Goal: Task Accomplishment & Management: Use online tool/utility

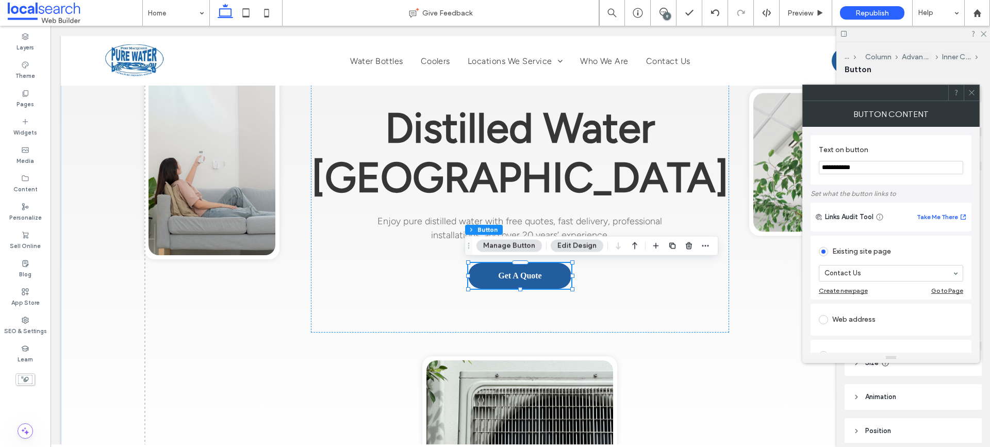
click at [975, 90] on icon at bounding box center [972, 93] width 8 height 8
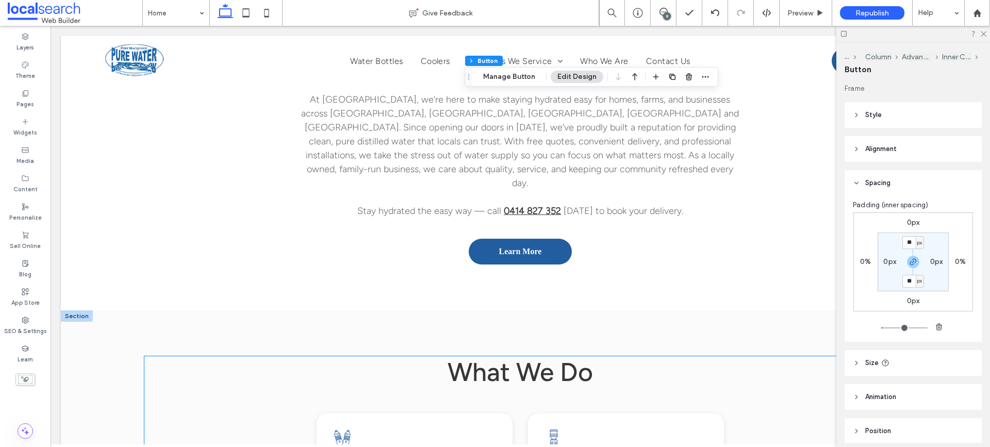
scroll to position [722, 0]
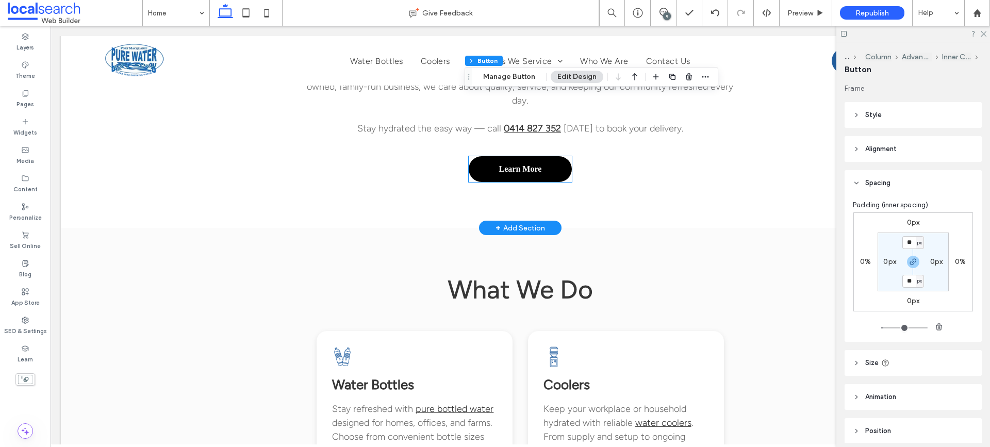
click at [521, 160] on link "Learn More" at bounding box center [520, 169] width 103 height 26
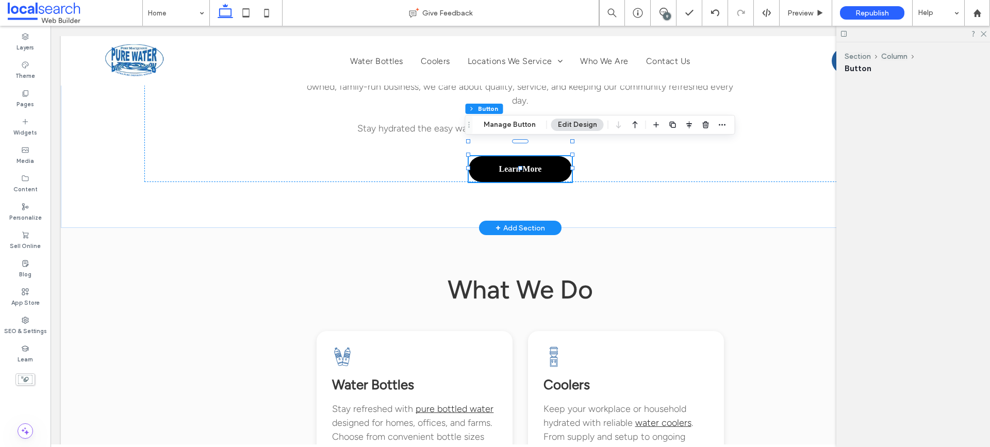
click at [521, 160] on div "Learn More" at bounding box center [520, 169] width 103 height 26
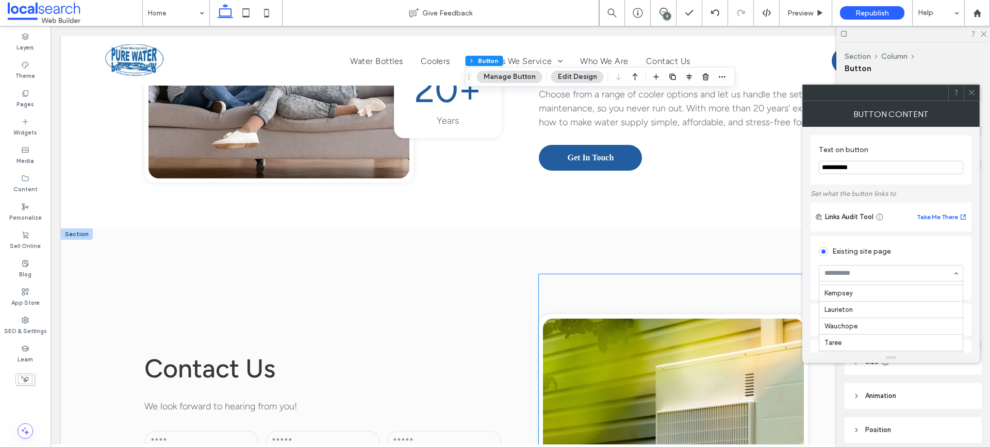
scroll to position [1470, 0]
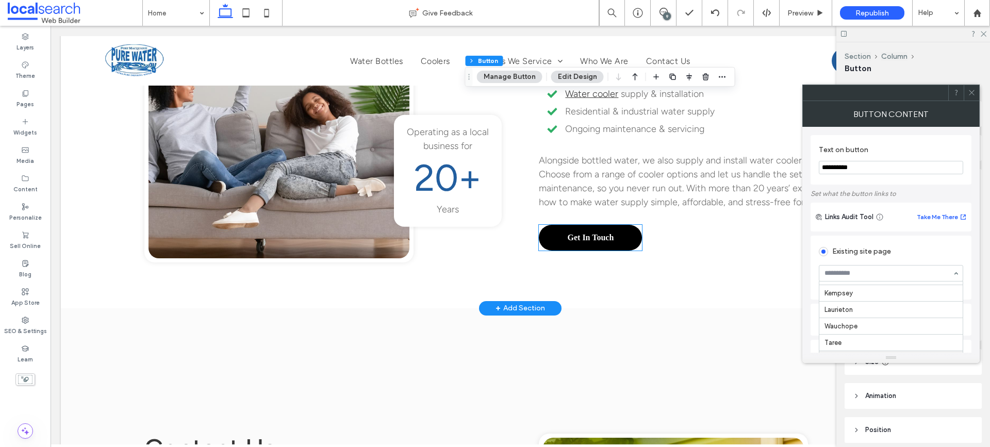
click at [600, 226] on link "Get In Touch" at bounding box center [590, 238] width 103 height 26
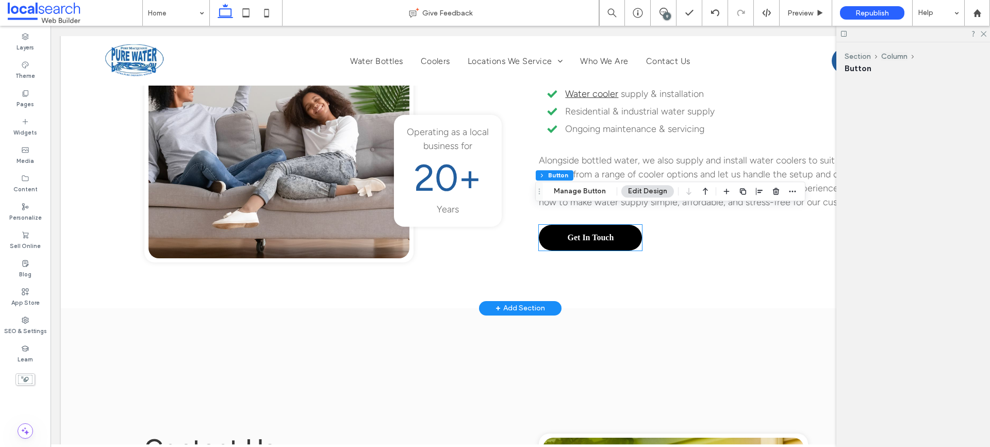
click at [600, 226] on div "Get In Touch" at bounding box center [590, 238] width 103 height 26
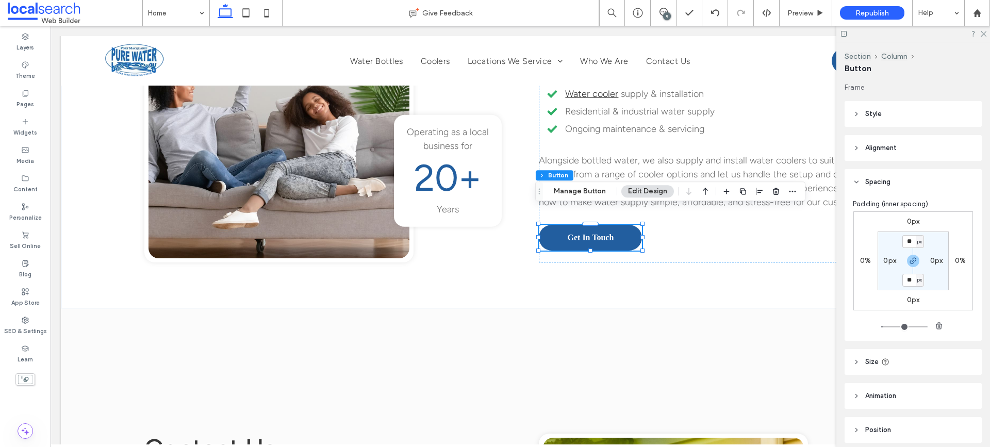
drag, startPoint x: 586, startPoint y: 190, endPoint x: 601, endPoint y: 183, distance: 16.6
click at [586, 189] on button "Manage Button" at bounding box center [579, 191] width 65 height 12
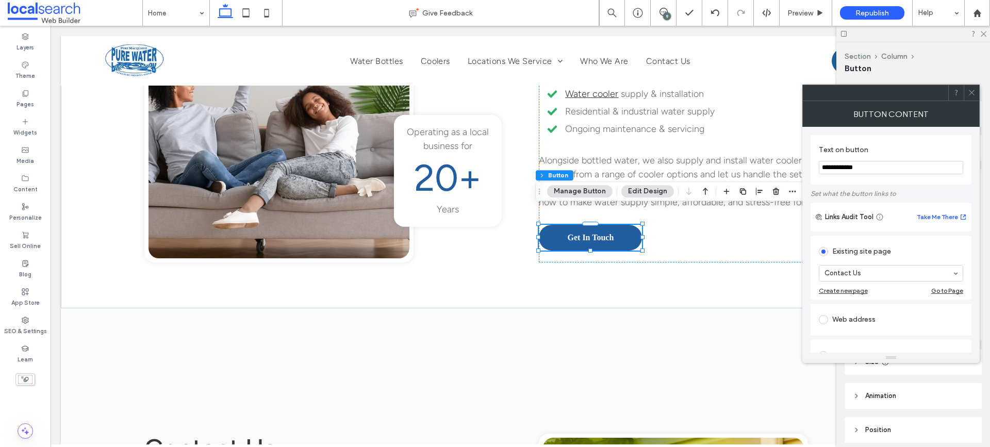
click at [876, 165] on input "**********" at bounding box center [891, 167] width 144 height 13
drag, startPoint x: 971, startPoint y: 90, endPoint x: 676, endPoint y: 51, distance: 298.0
click at [971, 90] on icon at bounding box center [972, 93] width 8 height 8
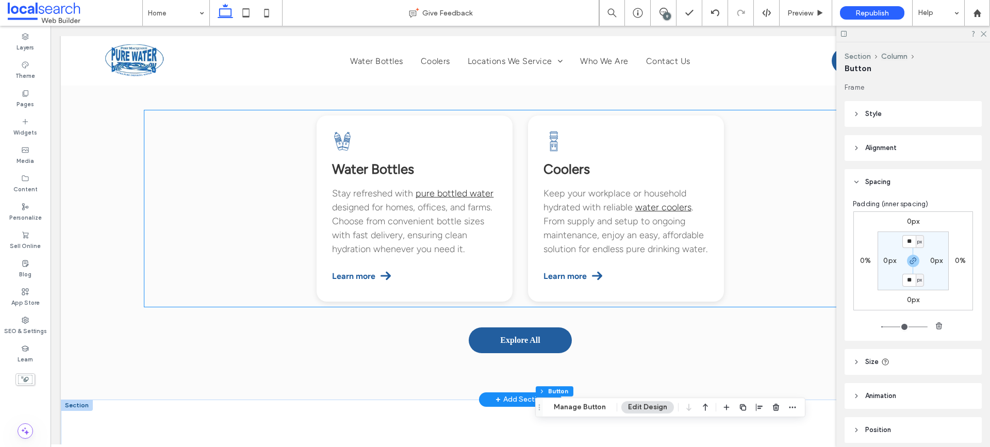
scroll to position [954, 0]
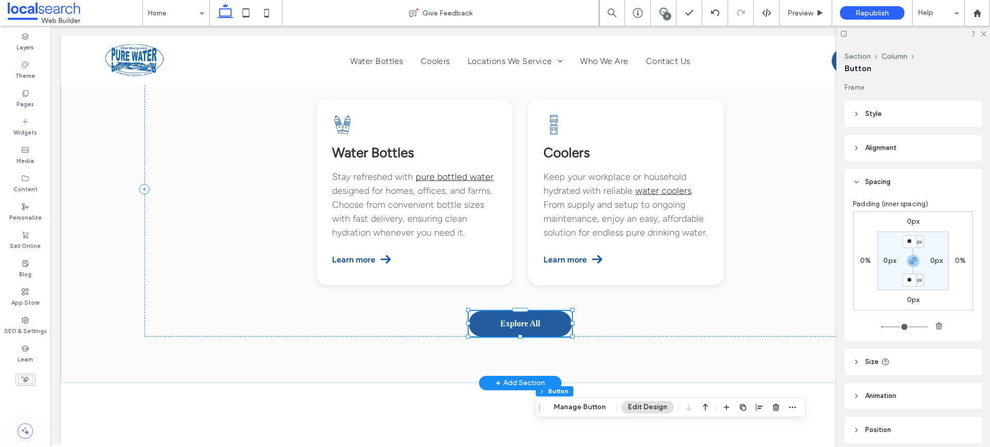
click at [519, 311] on div "Explore All" at bounding box center [520, 324] width 103 height 26
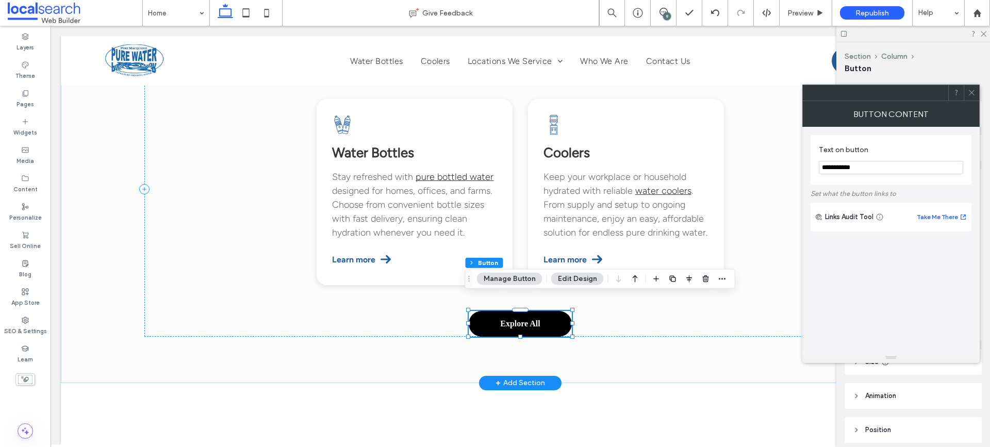
type input "**"
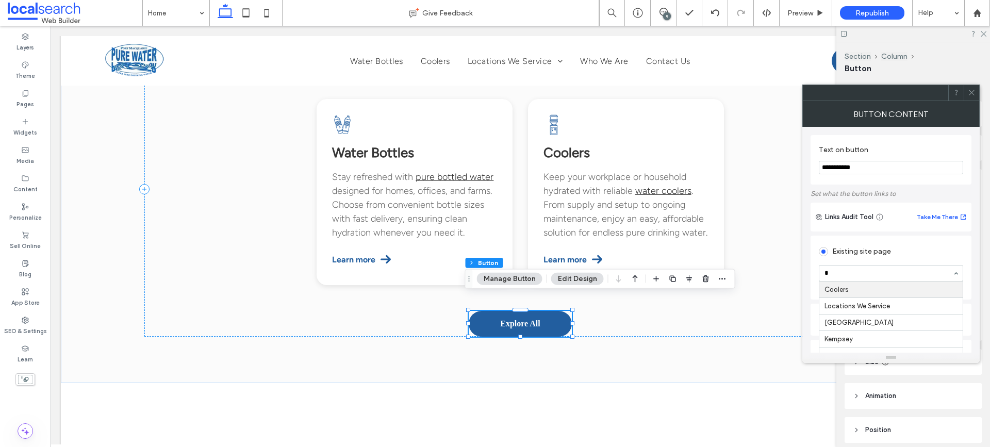
type input "**"
click at [970, 94] on use at bounding box center [971, 92] width 5 height 5
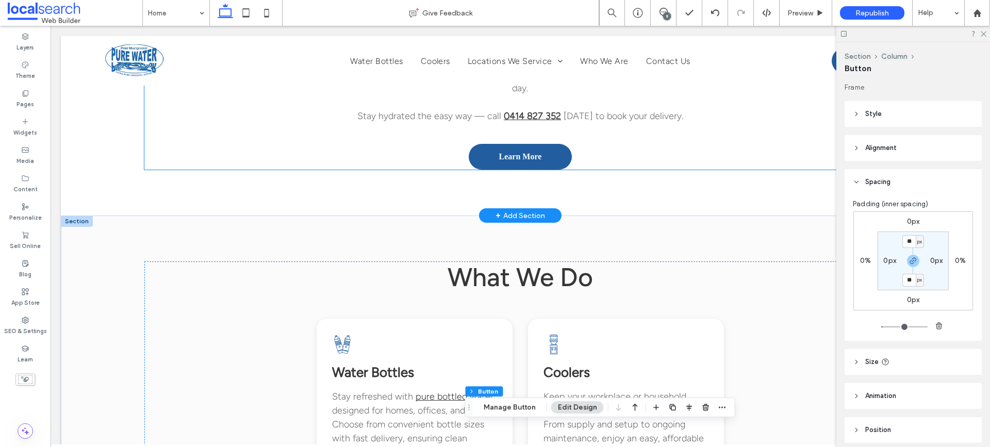
scroll to position [593, 0]
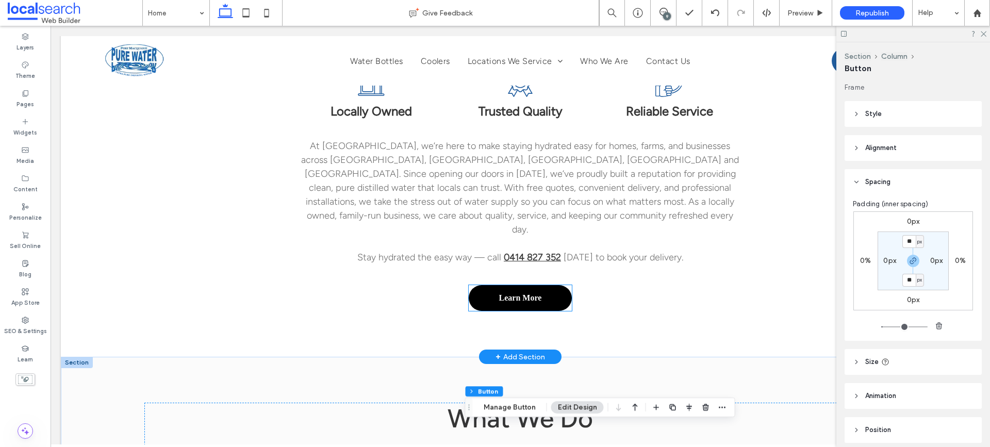
click at [522, 293] on span "Learn More" at bounding box center [520, 297] width 43 height 9
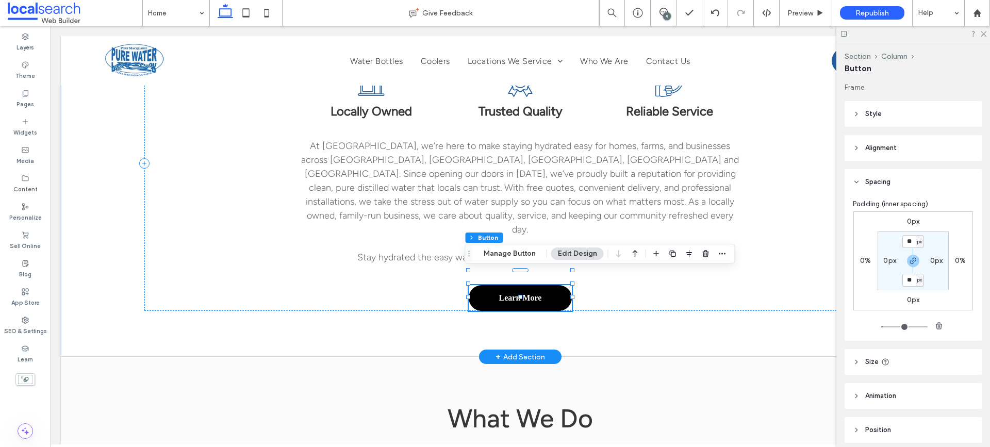
click at [522, 293] on span "Learn More" at bounding box center [520, 297] width 43 height 9
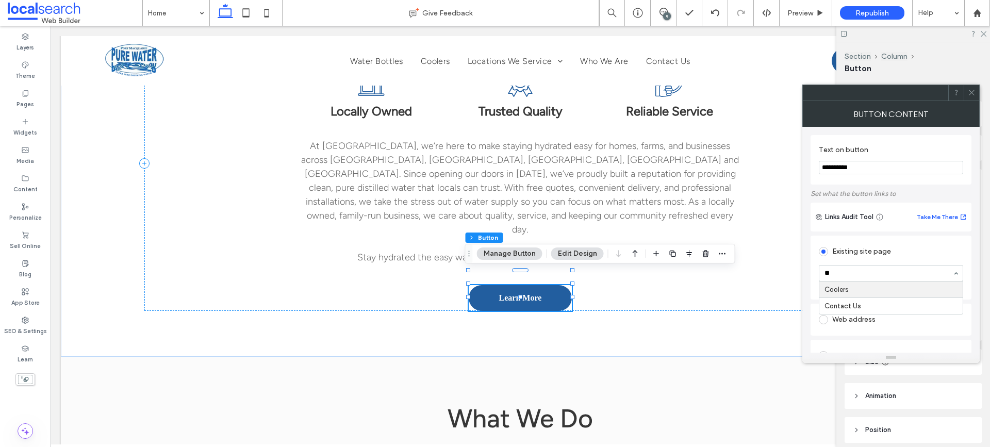
scroll to position [0, 0]
type input "*****"
click at [969, 91] on icon at bounding box center [972, 93] width 8 height 8
